Goal: Task Accomplishment & Management: Complete application form

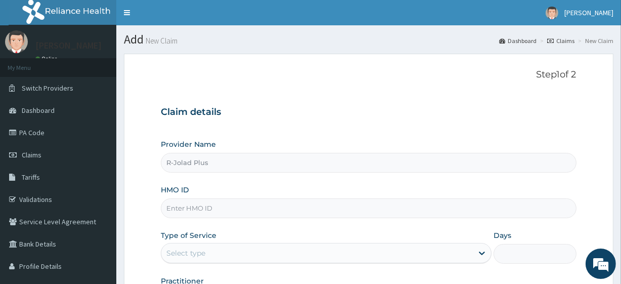
click at [234, 207] on input "HMO ID" at bounding box center [368, 208] width 415 height 20
paste input "WCN/10071/B"
type input "WCN/10071/B"
click at [209, 263] on div "Type of Service Select type" at bounding box center [326, 246] width 331 height 33
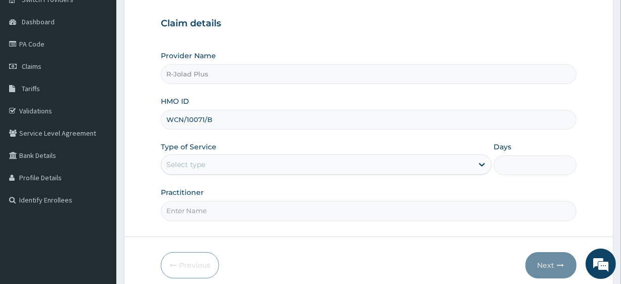
scroll to position [93, 0]
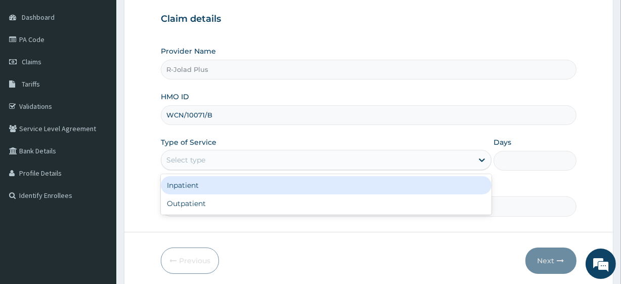
click at [212, 162] on div "Select type" at bounding box center [316, 160] width 311 height 16
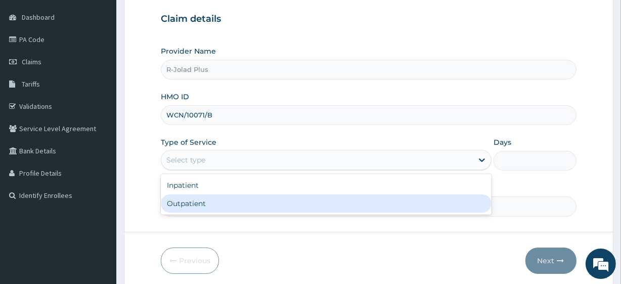
click at [212, 198] on div "Outpatient" at bounding box center [326, 203] width 331 height 18
type input "1"
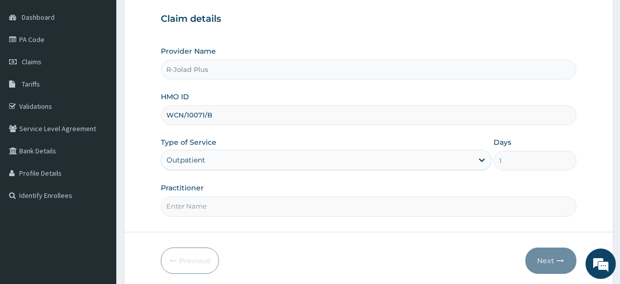
click at [221, 201] on input "Practitioner" at bounding box center [368, 206] width 415 height 20
type input "DR AGARRY"
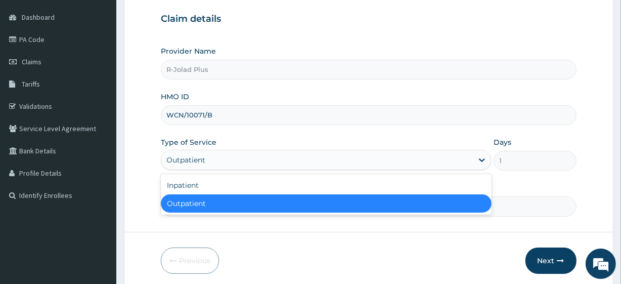
click at [234, 162] on div "Outpatient" at bounding box center [316, 160] width 311 height 16
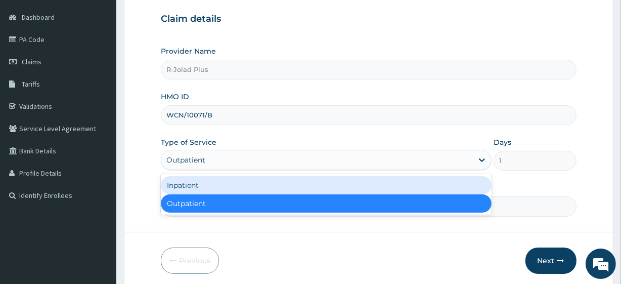
click at [213, 185] on div "Inpatient" at bounding box center [326, 185] width 331 height 18
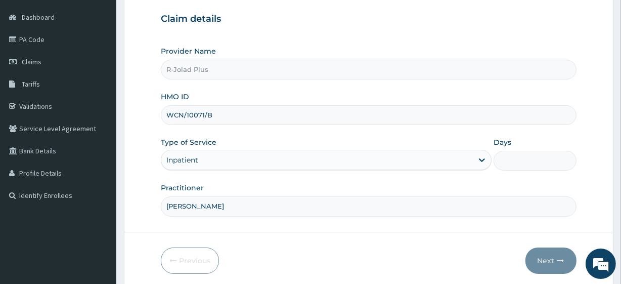
click at [503, 162] on input "Days" at bounding box center [535, 161] width 82 height 20
type input "1"
click at [557, 257] on icon "button" at bounding box center [560, 260] width 7 height 7
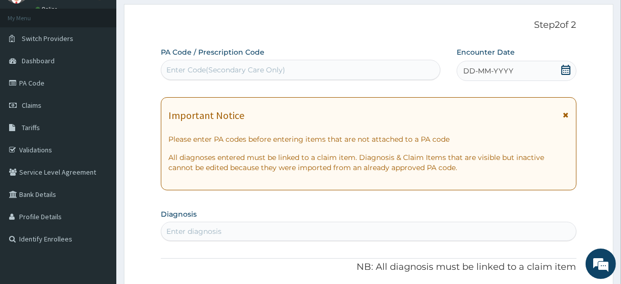
scroll to position [49, 0]
click at [220, 63] on div "Enter Code(Secondary Care Only)" at bounding box center [300, 70] width 278 height 16
paste input "PA/19A314"
type input "PA/19A314"
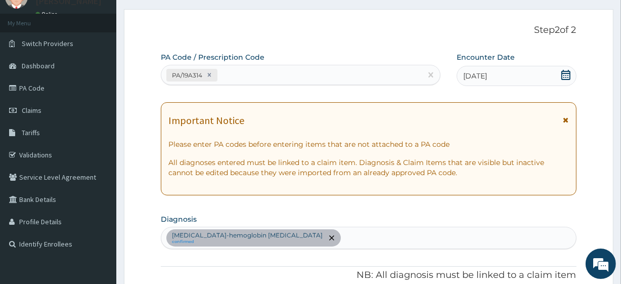
scroll to position [42, 0]
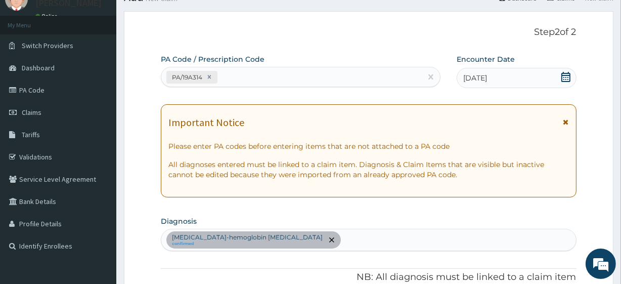
click at [313, 80] on div "PA/19A314" at bounding box center [291, 77] width 260 height 17
paste input "PA/528B26"
type input "PA/528B26"
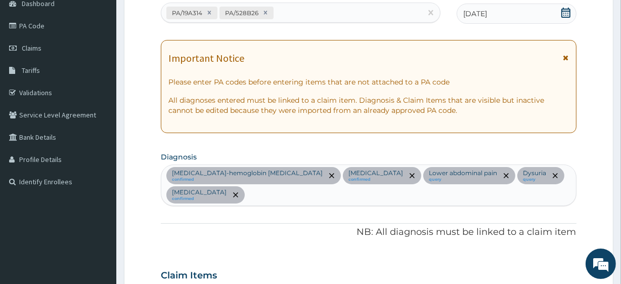
scroll to position [100, 0]
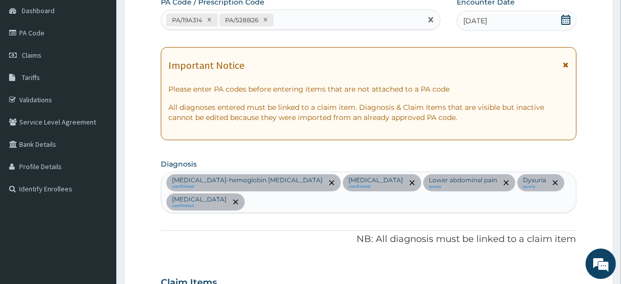
click at [298, 20] on div "PA/19A314 PA/528B26" at bounding box center [291, 20] width 260 height 17
paste input "PA/0762E6"
type input "PA/0762E6"
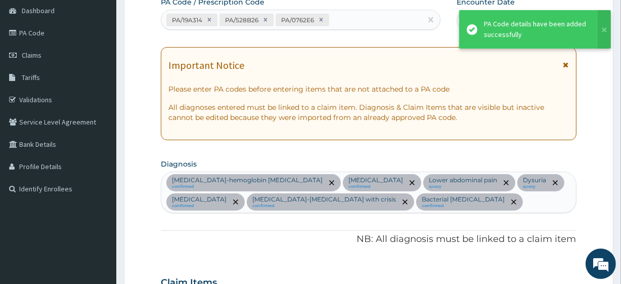
scroll to position [748, 0]
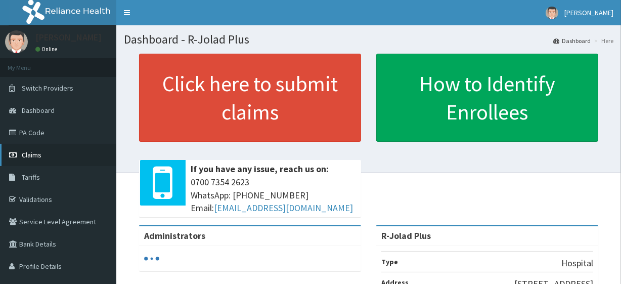
click at [71, 147] on link "Claims" at bounding box center [58, 155] width 116 height 22
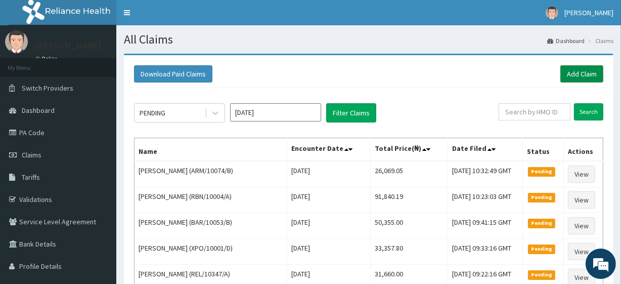
click at [576, 82] on link "Add Claim" at bounding box center [581, 73] width 43 height 17
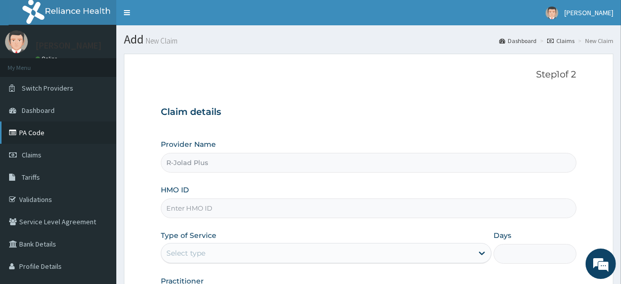
click at [53, 137] on link "PA Code" at bounding box center [58, 132] width 116 height 22
